Goal: Task Accomplishment & Management: Use online tool/utility

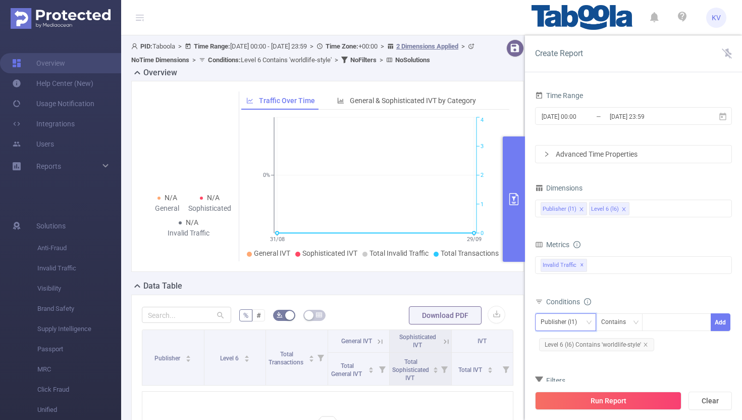
click at [584, 323] on div "Publisher (l1)" at bounding box center [566, 322] width 50 height 17
click at [572, 339] on li "Publisher (l1)" at bounding box center [565, 343] width 61 height 16
click at [647, 344] on icon "icon: close" at bounding box center [645, 344] width 5 height 5
click at [652, 325] on input at bounding box center [650, 322] width 5 height 13
paste input "objectifgard"
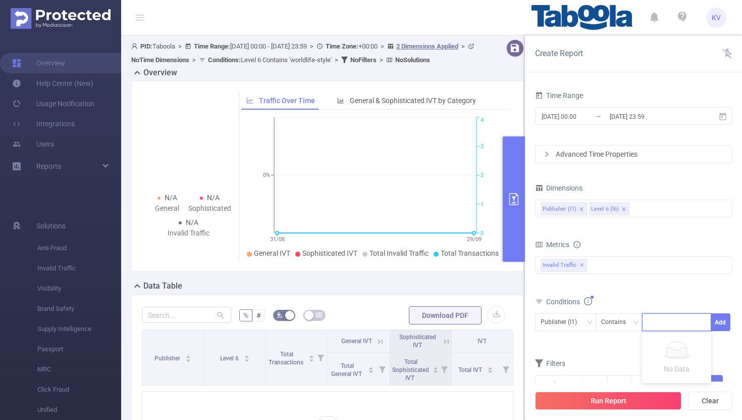
type input "objectifgard"
click at [665, 346] on li "objectifgard" at bounding box center [676, 343] width 69 height 16
click at [620, 402] on button "Run Report" at bounding box center [608, 400] width 146 height 18
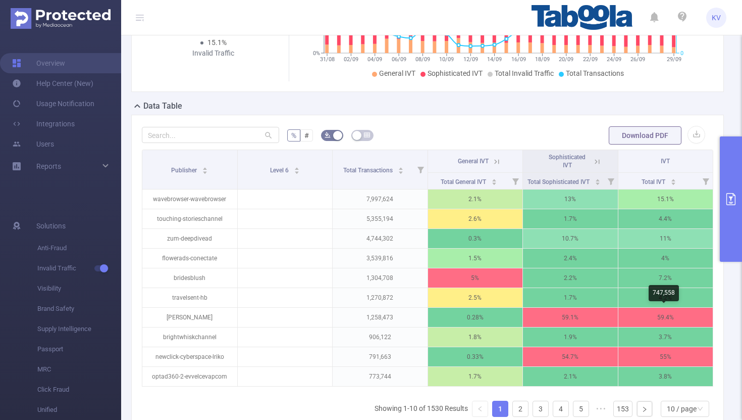
scroll to position [0, 2]
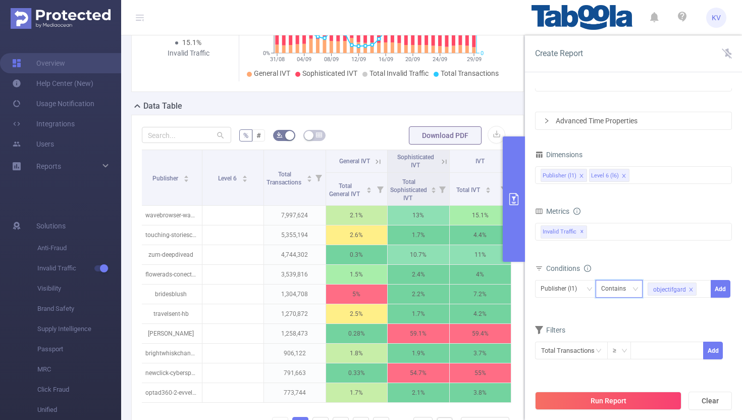
click at [636, 284] on div "Contains" at bounding box center [619, 288] width 36 height 17
click at [620, 328] on li "Is" at bounding box center [628, 326] width 67 height 16
click at [718, 295] on button "Add" at bounding box center [721, 289] width 20 height 18
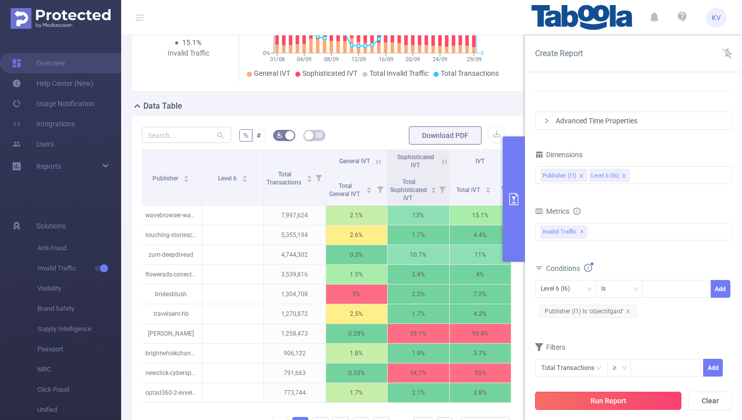
click at [601, 397] on button "Run Report" at bounding box center [608, 400] width 146 height 18
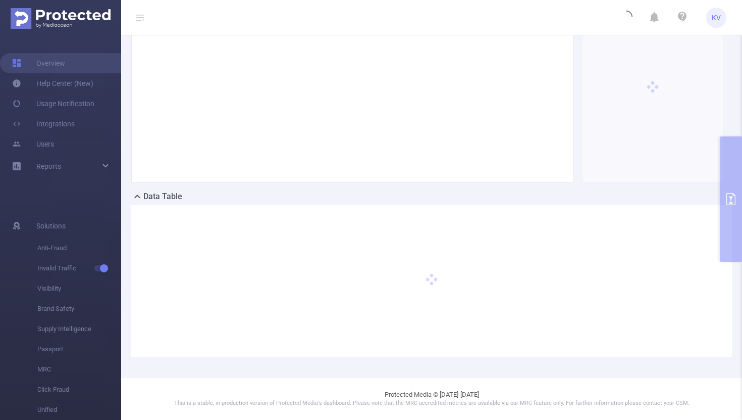
scroll to position [89, 0]
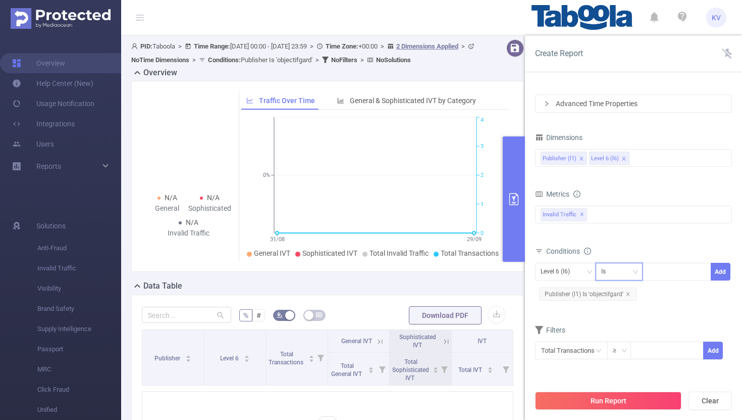
click at [629, 267] on div "Is" at bounding box center [619, 271] width 36 height 17
click at [617, 291] on li "Contains" at bounding box center [628, 292] width 67 height 16
click at [620, 402] on button "Run Report" at bounding box center [608, 400] width 146 height 18
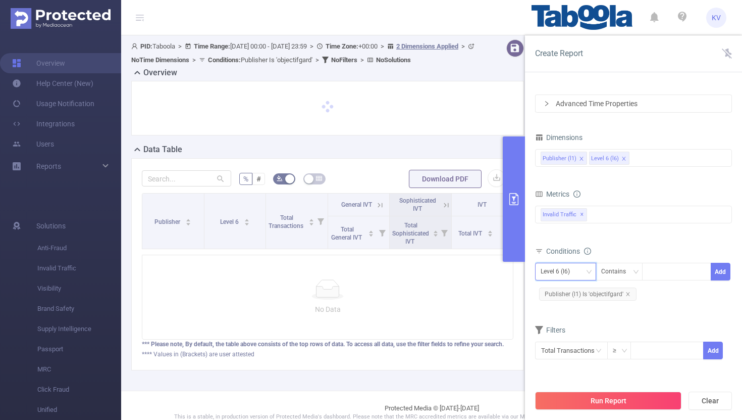
click at [592, 274] on div "Level 6 (l6)" at bounding box center [565, 272] width 61 height 18
click at [580, 291] on li "Publisher (l1)" at bounding box center [565, 292] width 61 height 16
click at [628, 294] on icon "icon: close" at bounding box center [628, 294] width 4 height 4
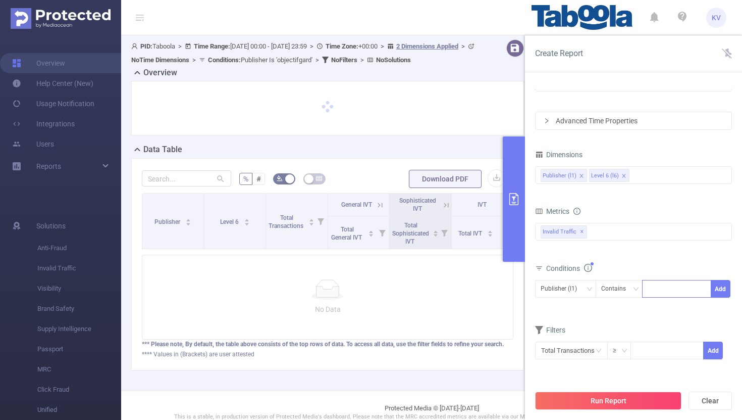
click at [662, 291] on div at bounding box center [677, 288] width 58 height 17
click at [633, 291] on icon "icon: down" at bounding box center [636, 289] width 6 height 6
click at [621, 320] on li "Is" at bounding box center [628, 326] width 67 height 16
click at [660, 287] on div at bounding box center [677, 288] width 58 height 17
paste input "objectifgard"
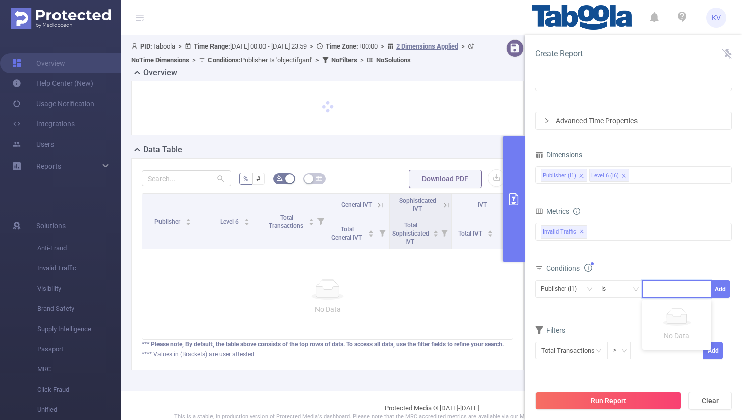
type input "objectifgard"
click at [662, 310] on li "objectifgard" at bounding box center [676, 309] width 69 height 16
click at [724, 291] on button "Add" at bounding box center [721, 289] width 20 height 18
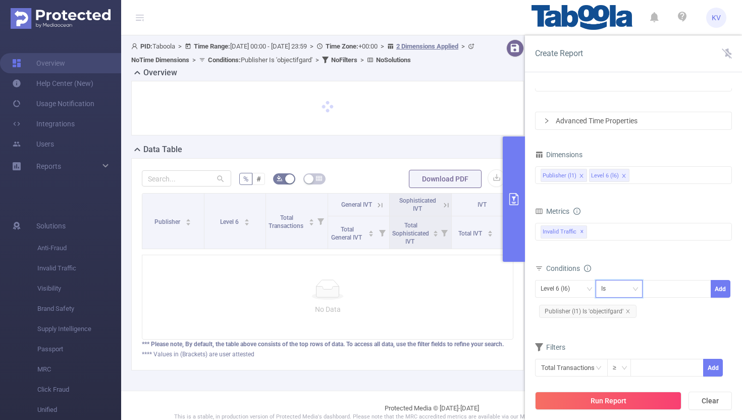
click at [638, 289] on icon "icon: down" at bounding box center [636, 289] width 6 height 6
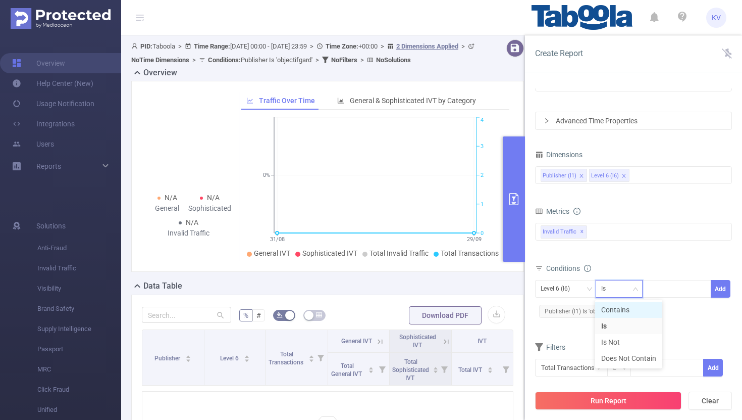
click at [620, 304] on li "Contains" at bounding box center [628, 309] width 67 height 16
click at [721, 289] on button "Add" at bounding box center [721, 289] width 20 height 18
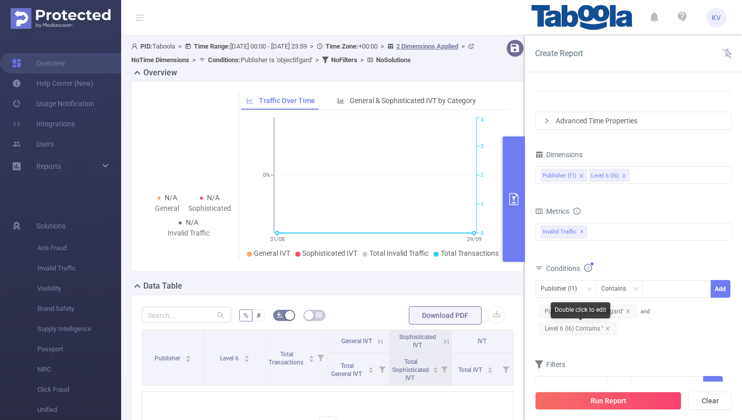
click at [604, 328] on span "Level 6 (l6) Contains ''" at bounding box center [577, 328] width 77 height 13
click at [626, 310] on icon "icon: close" at bounding box center [628, 310] width 5 height 5
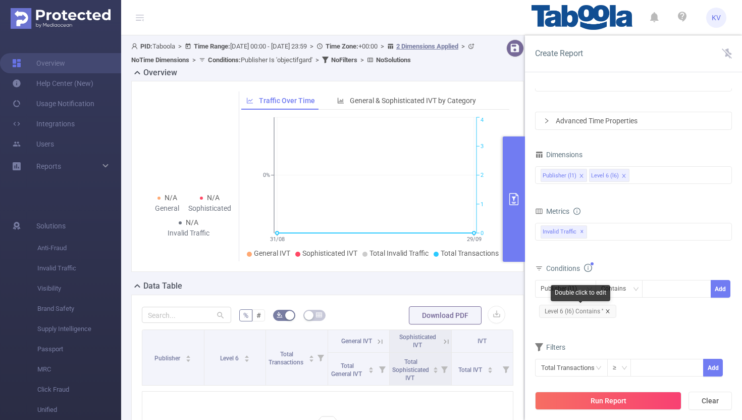
click at [608, 310] on icon "icon: close" at bounding box center [607, 310] width 5 height 5
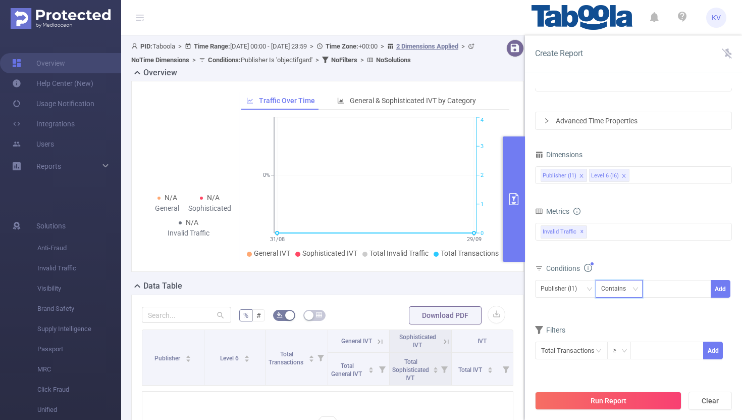
click at [628, 294] on div "Contains" at bounding box center [617, 288] width 32 height 17
click at [667, 287] on div at bounding box center [677, 288] width 58 height 17
paste input "objectifgard"
type input "objectifgard"
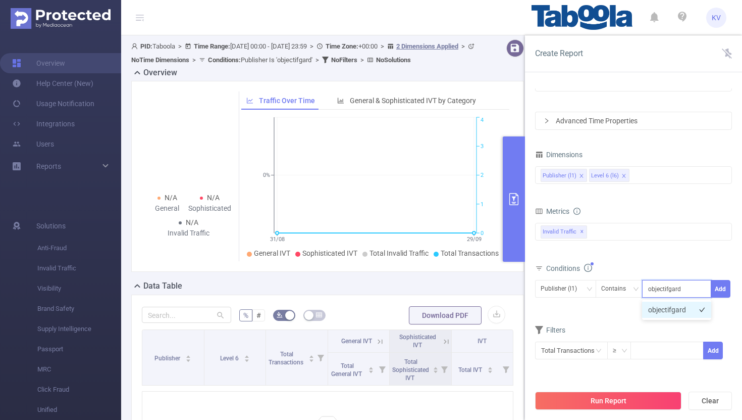
click at [679, 308] on li "objectifgard" at bounding box center [676, 309] width 69 height 16
click at [723, 289] on button "Add" at bounding box center [721, 289] width 20 height 18
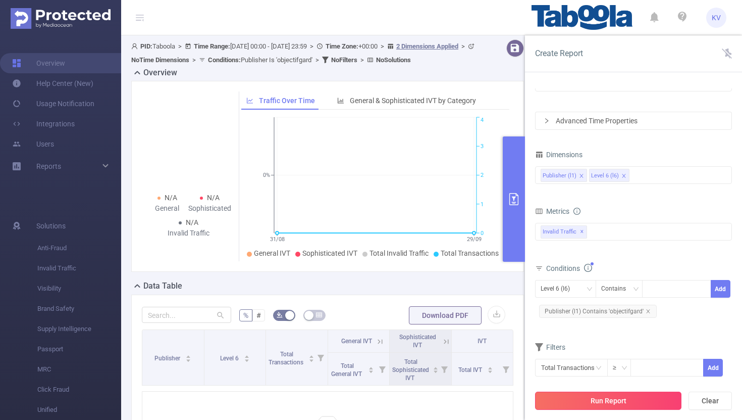
click at [600, 403] on button "Run Report" at bounding box center [608, 400] width 146 height 18
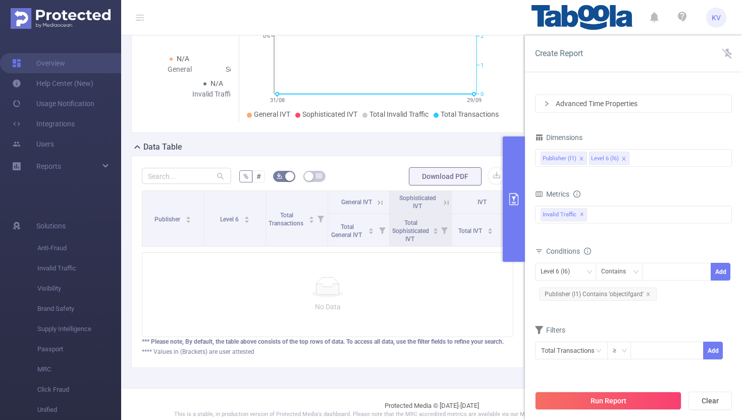
scroll to position [163, 0]
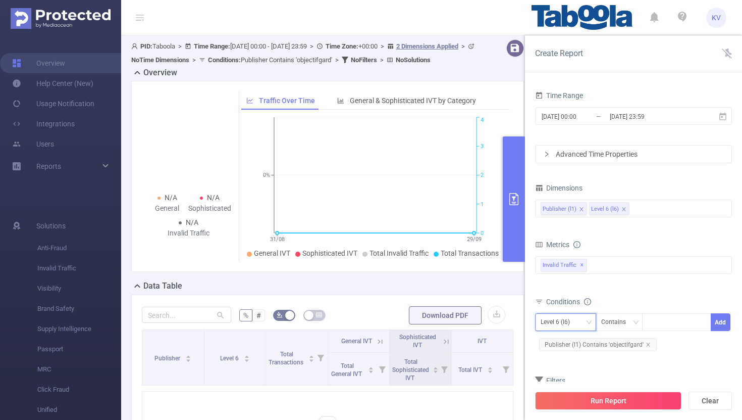
click at [591, 324] on icon "icon: down" at bounding box center [589, 322] width 6 height 6
click at [576, 343] on li "Publisher (l1)" at bounding box center [565, 343] width 61 height 16
click at [730, 120] on div at bounding box center [731, 214] width 3 height 253
click at [721, 116] on icon at bounding box center [722, 116] width 7 height 8
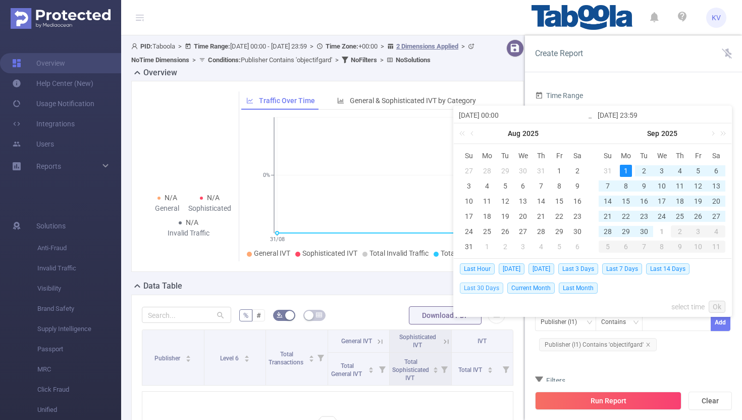
click at [483, 288] on span "Last 30 Days" at bounding box center [481, 287] width 43 height 11
type input "2025-09-01 00:00"
type input "2025-09-30 23:59"
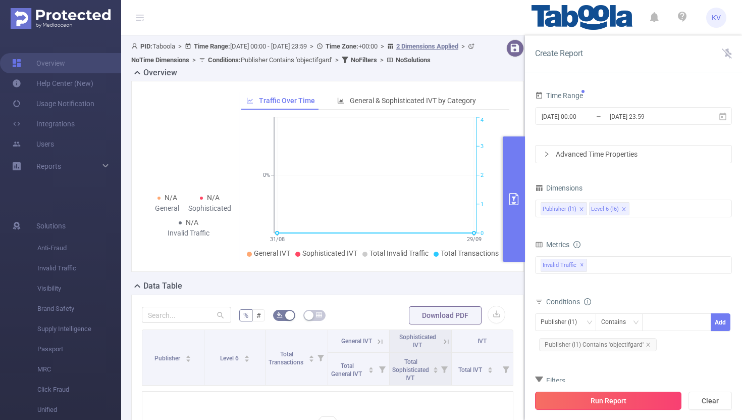
click at [626, 401] on button "Run Report" at bounding box center [608, 400] width 146 height 18
